Goal: Task Accomplishment & Management: Manage account settings

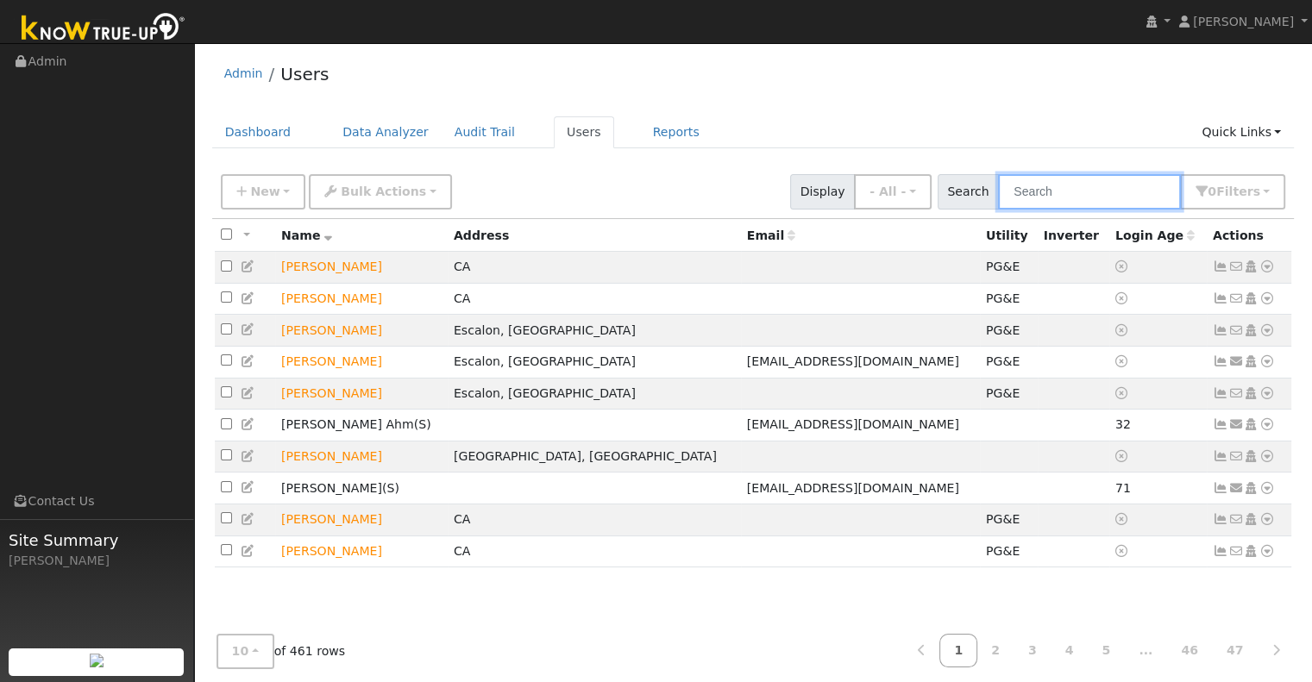
click at [1057, 188] on input "text" at bounding box center [1089, 191] width 183 height 35
type input "gilbert"
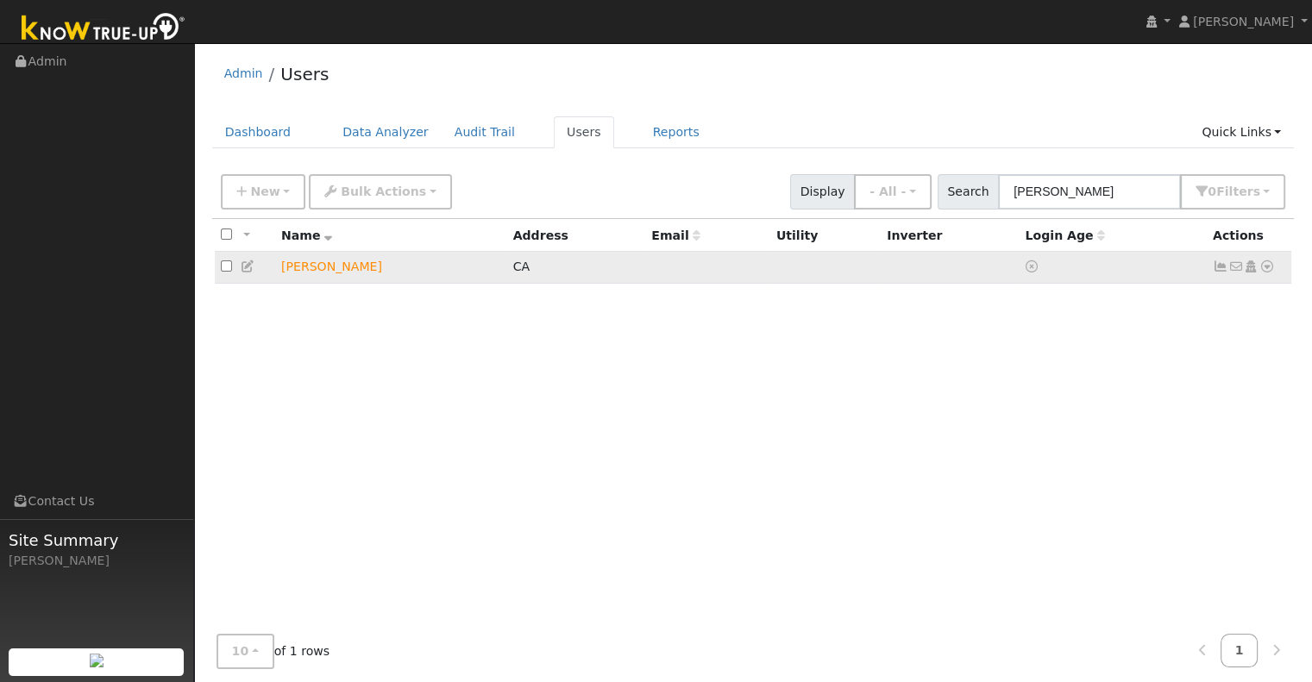
click at [1268, 268] on icon at bounding box center [1267, 266] width 16 height 12
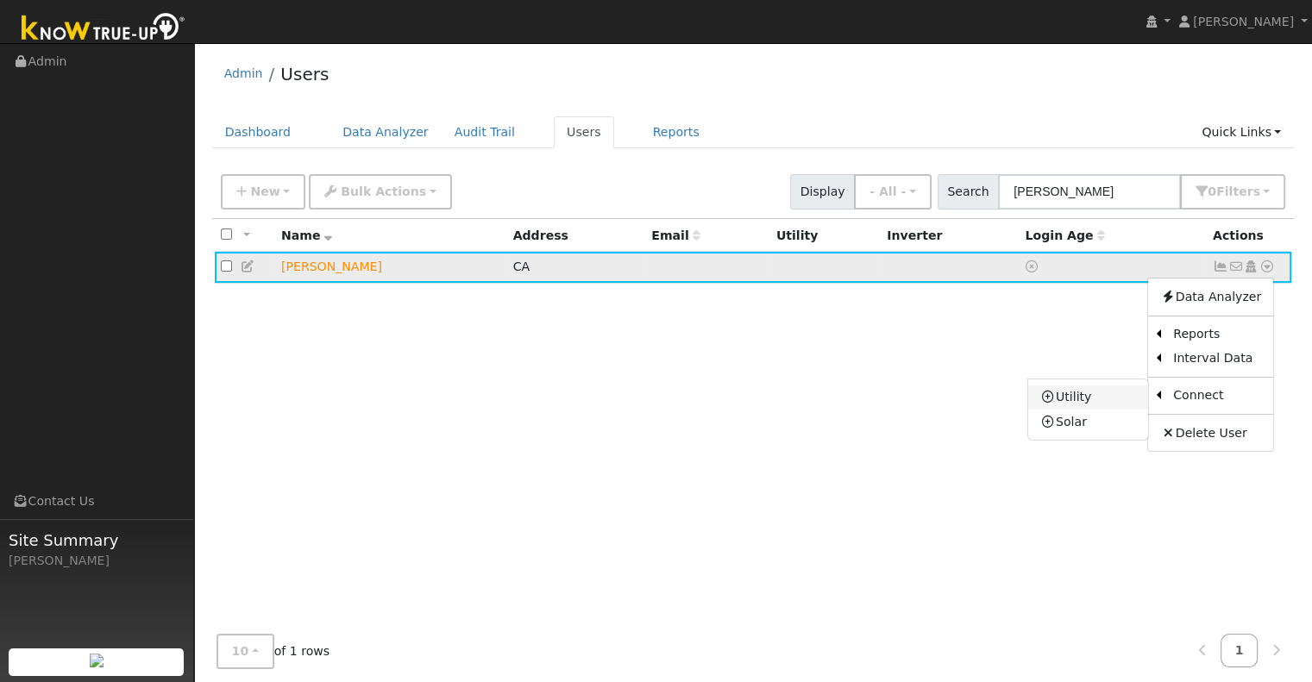
click at [1114, 399] on link "Utility" at bounding box center [1088, 398] width 120 height 24
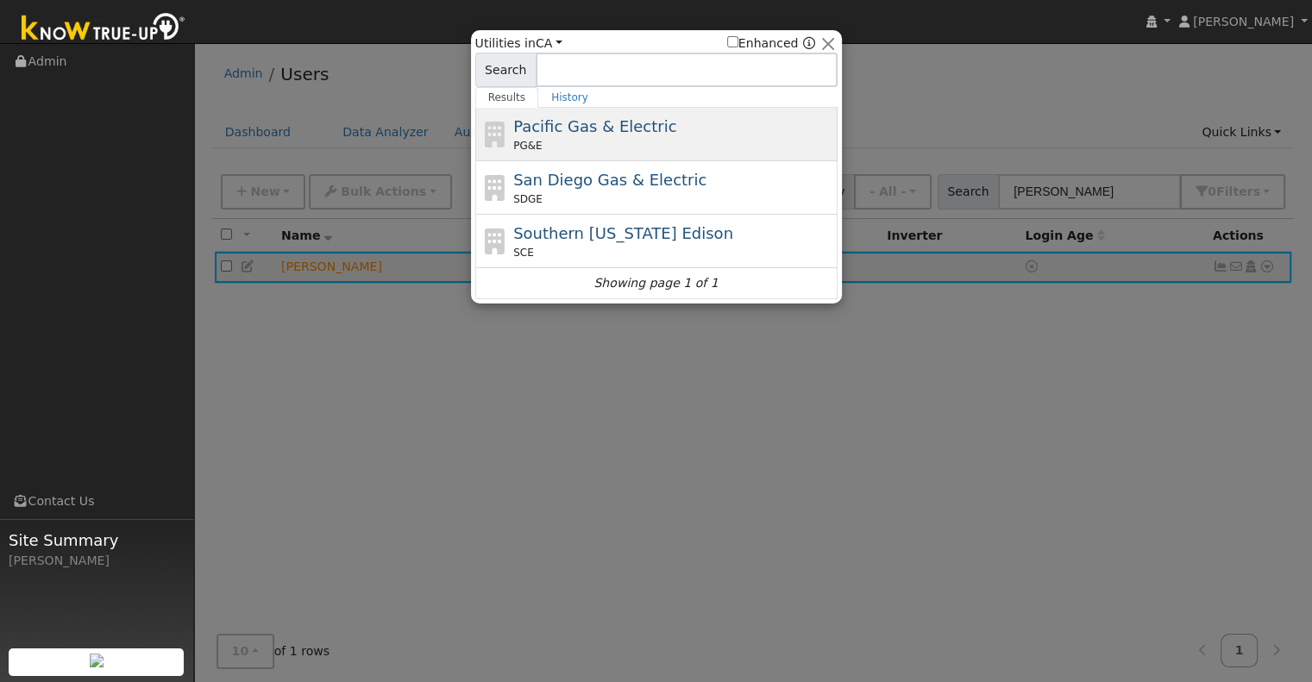
click at [643, 141] on div "PG&E" at bounding box center [673, 146] width 320 height 16
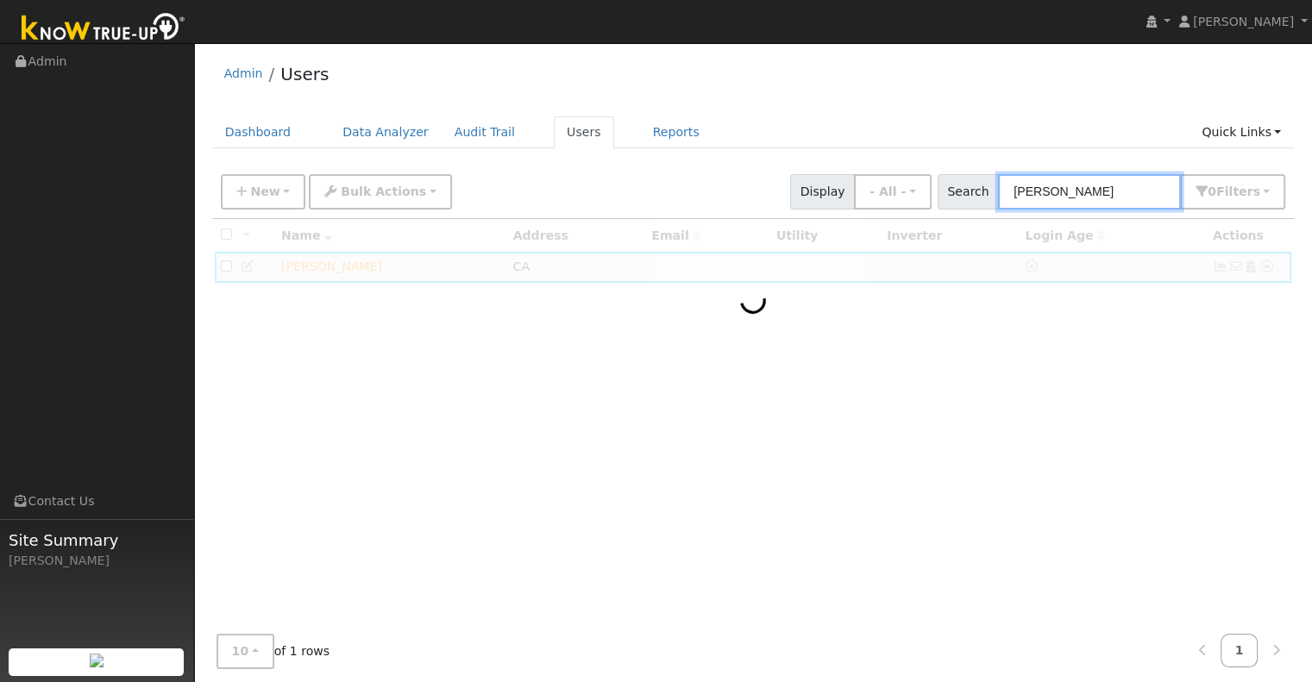
click at [1059, 192] on input "gilbert" at bounding box center [1089, 191] width 183 height 35
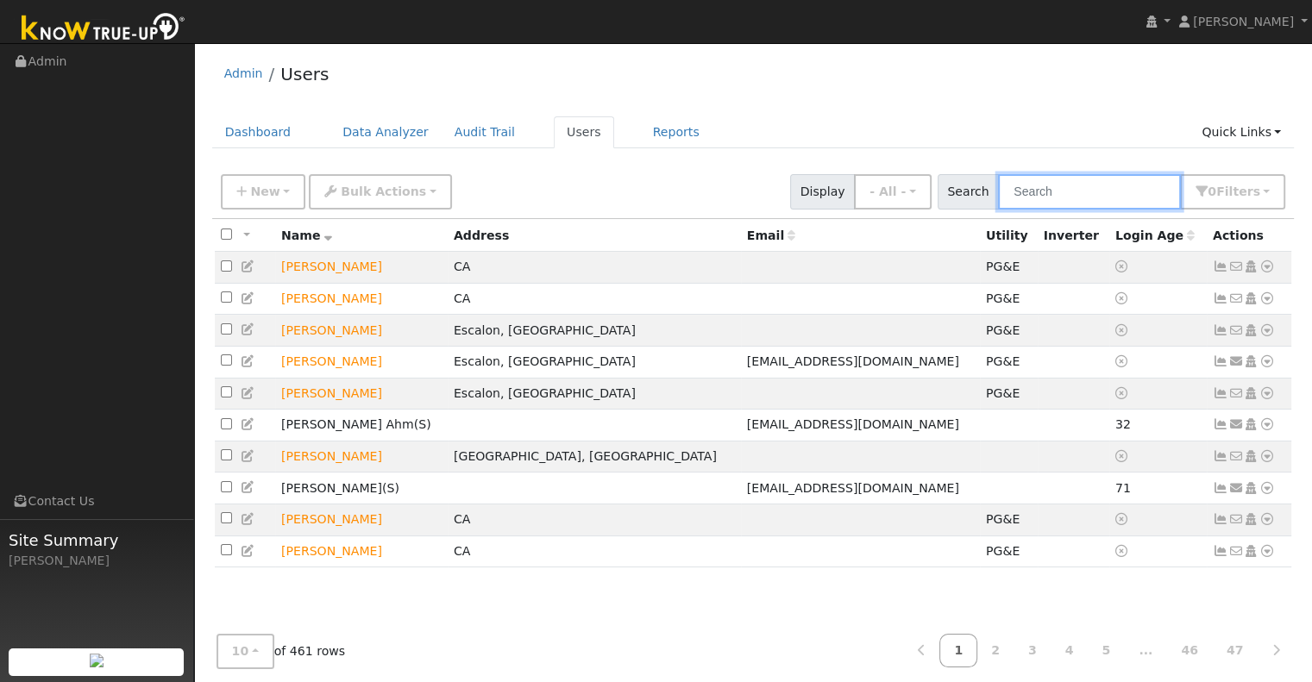
click at [1055, 199] on input "text" at bounding box center [1089, 191] width 183 height 35
type input "justice gilbert"
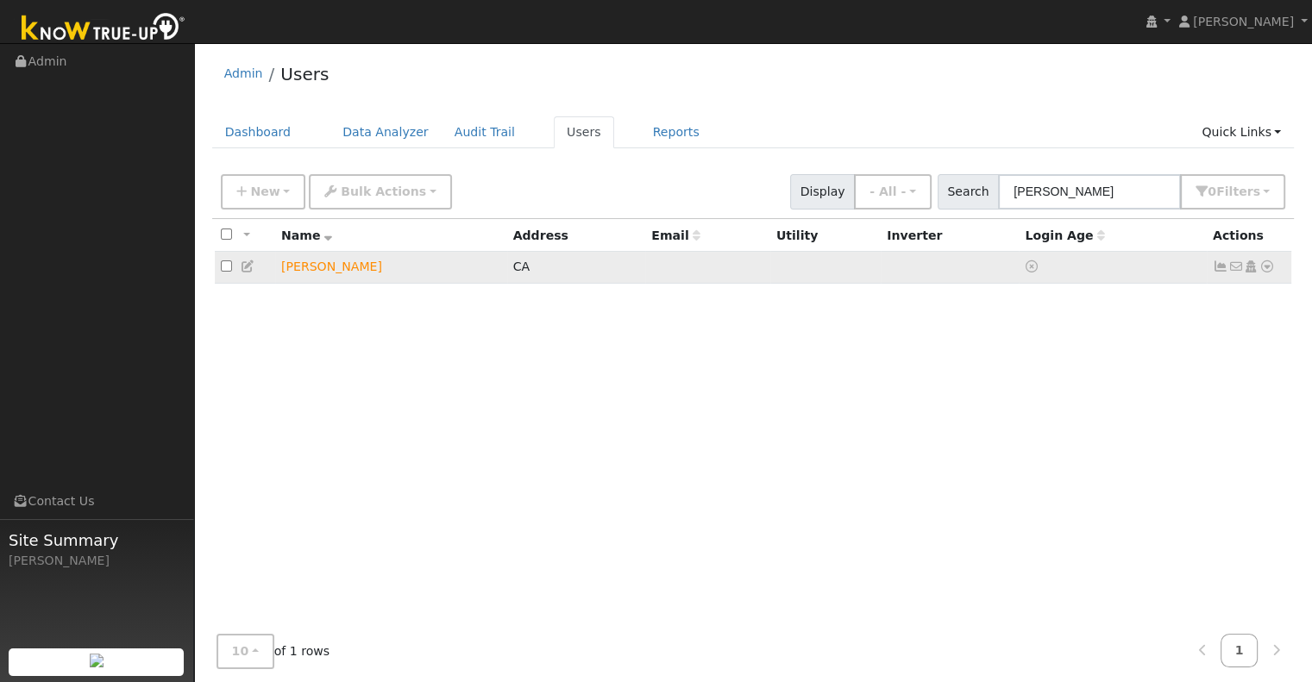
click at [327, 275] on td "Justice Gilbert" at bounding box center [391, 268] width 232 height 32
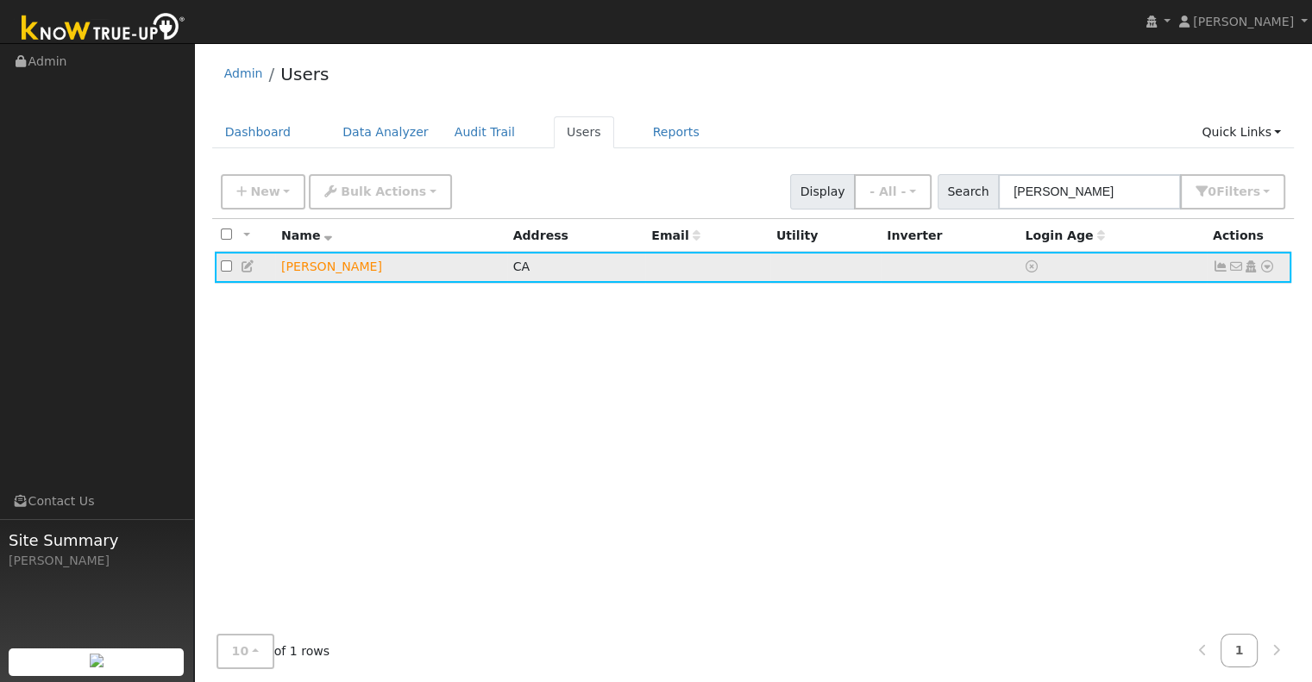
click at [1266, 269] on icon at bounding box center [1267, 266] width 16 height 12
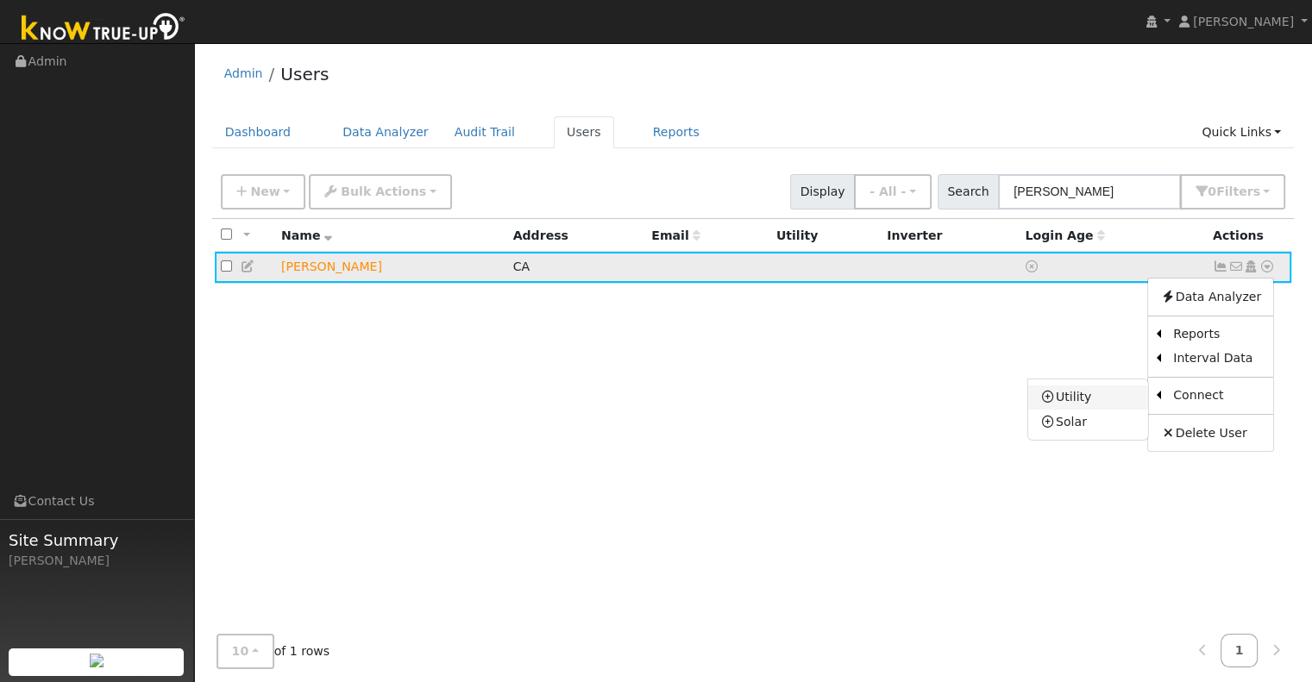
click at [1080, 395] on link "Utility" at bounding box center [1088, 398] width 120 height 24
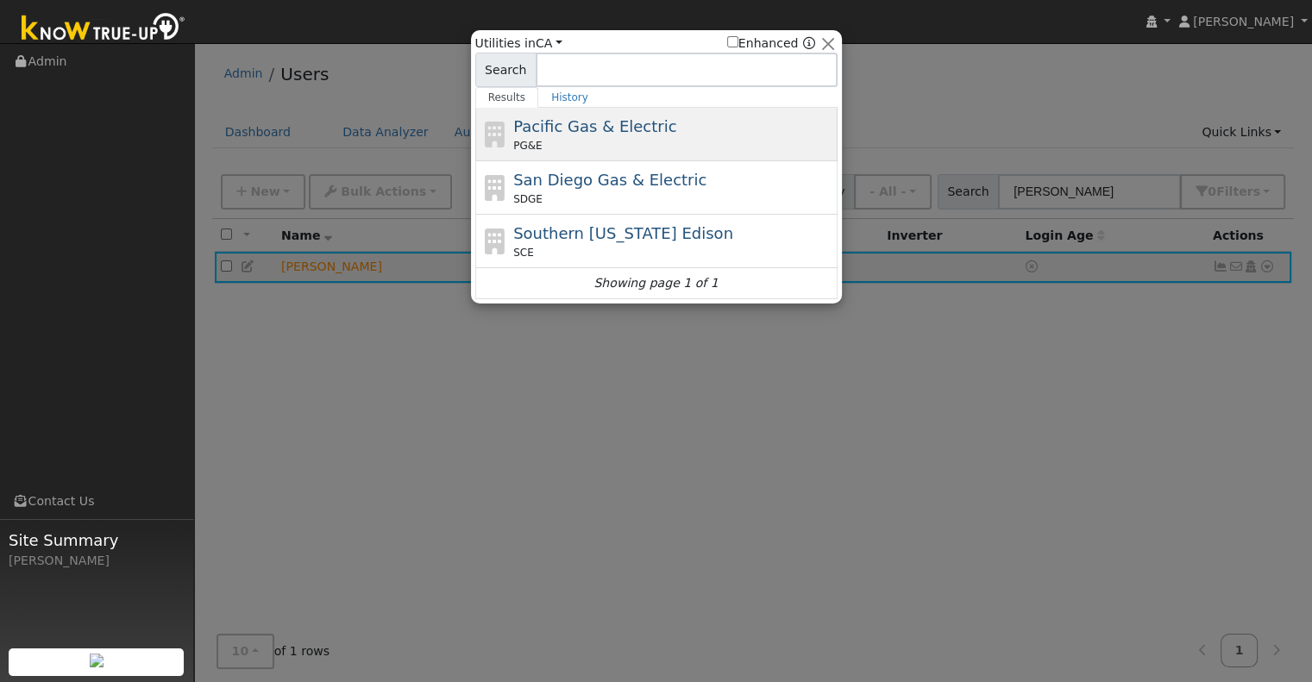
click at [680, 151] on div "PG&E" at bounding box center [673, 146] width 320 height 16
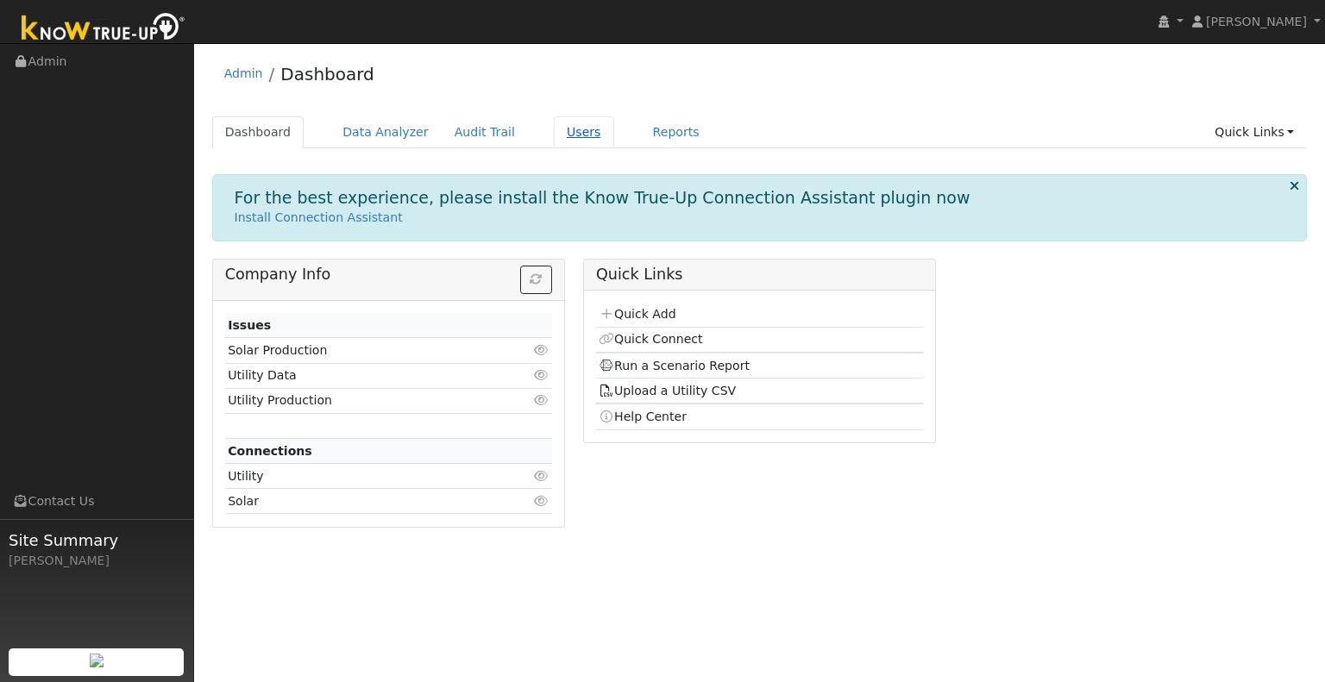
click at [555, 137] on link "Users" at bounding box center [584, 132] width 60 height 32
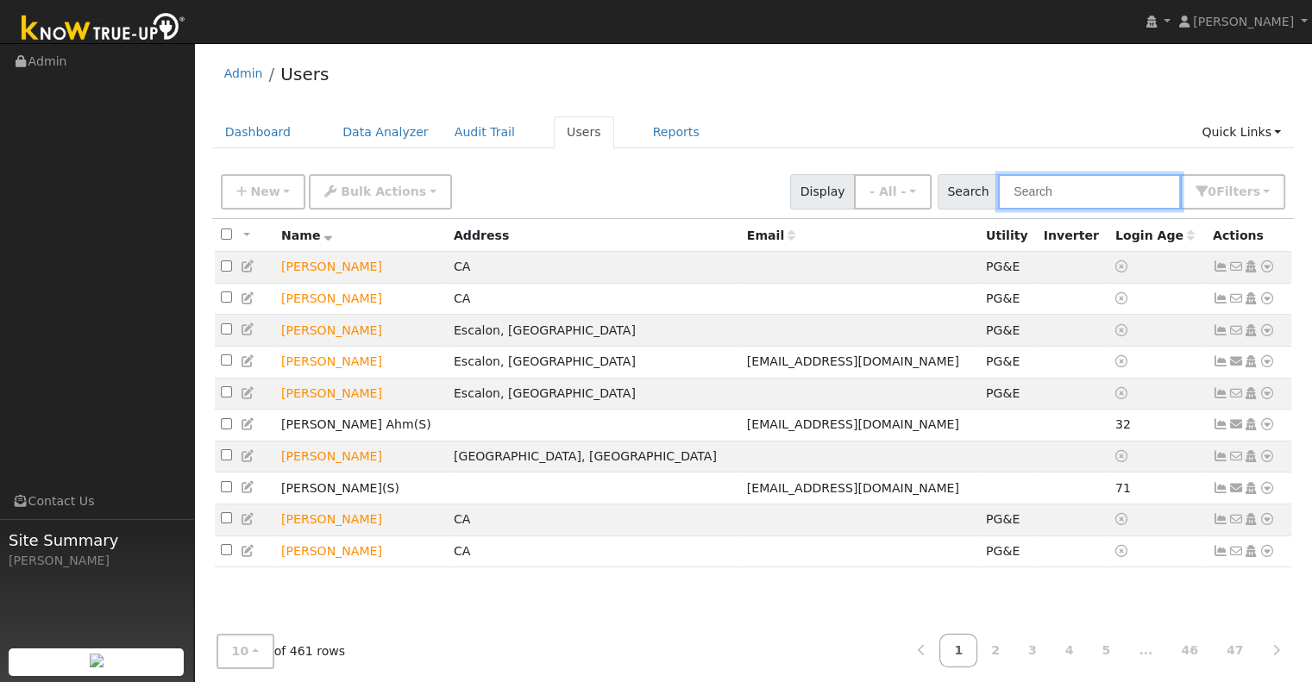
click at [1076, 198] on input "text" at bounding box center [1089, 191] width 183 height 35
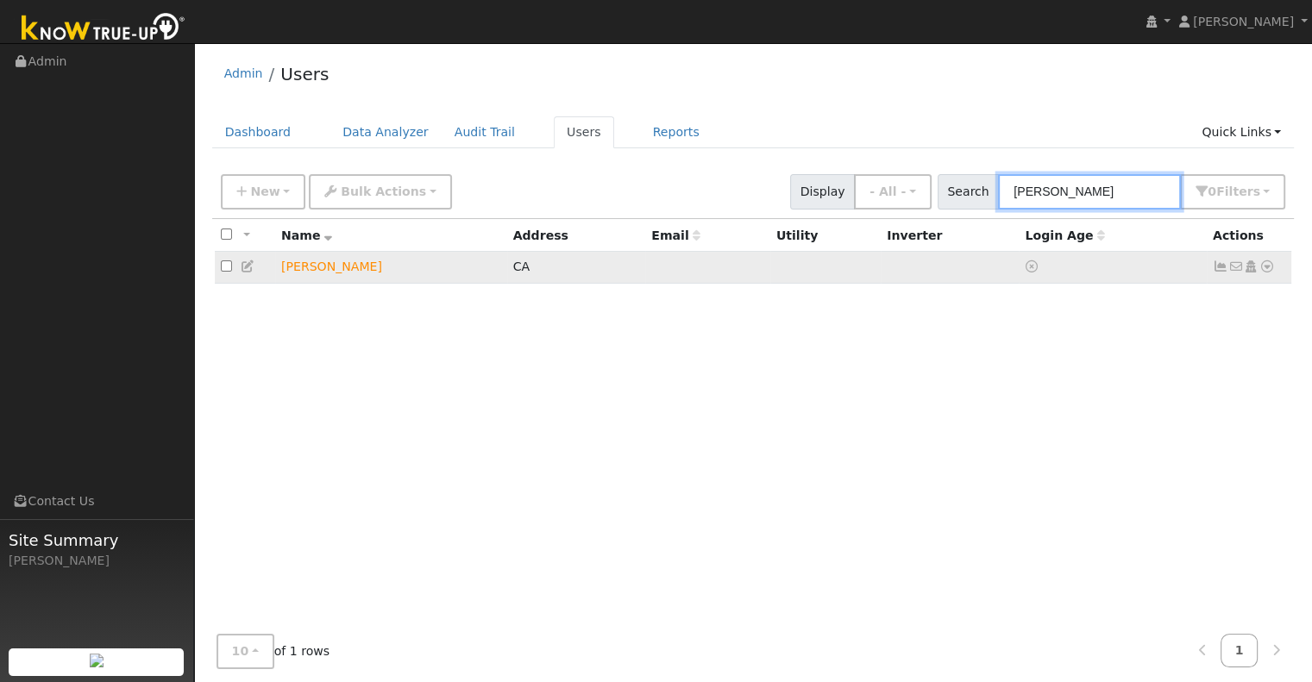
type input "[PERSON_NAME]"
click at [1264, 265] on icon at bounding box center [1267, 266] width 16 height 12
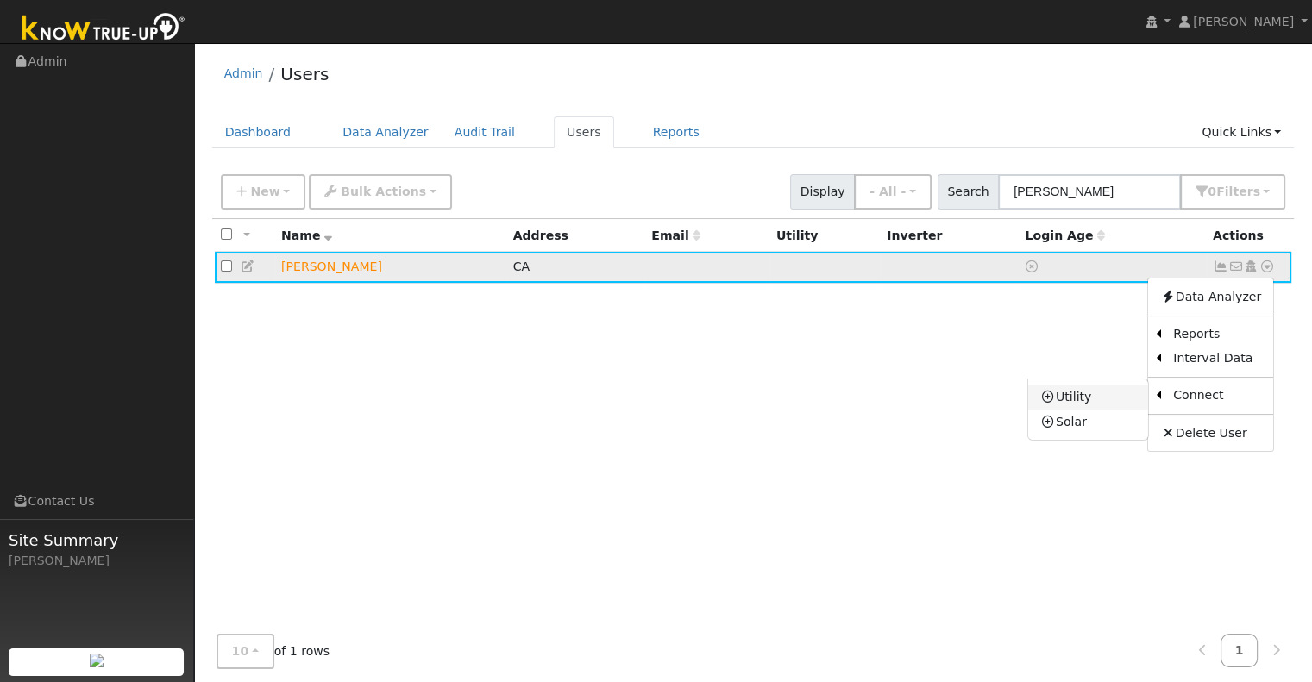
click at [1130, 391] on link "Utility" at bounding box center [1088, 398] width 120 height 24
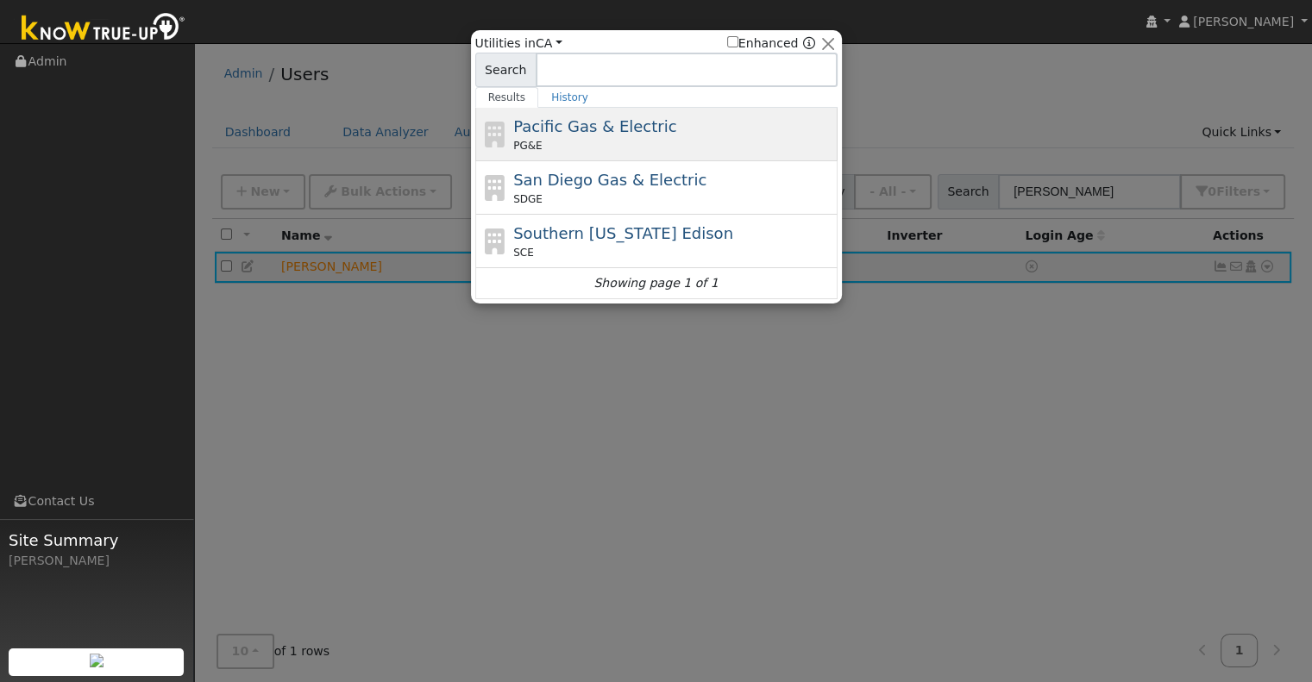
click at [701, 151] on div "PG&E" at bounding box center [673, 146] width 320 height 16
